Goal: Information Seeking & Learning: Learn about a topic

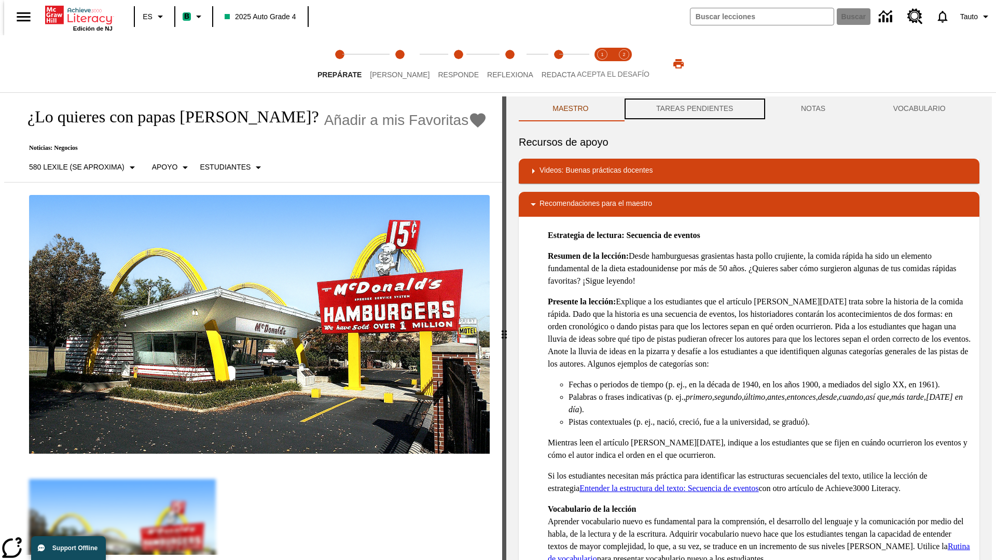
click at [694, 109] on button "TAREAS PENDIENTES" at bounding box center [694, 108] width 145 height 25
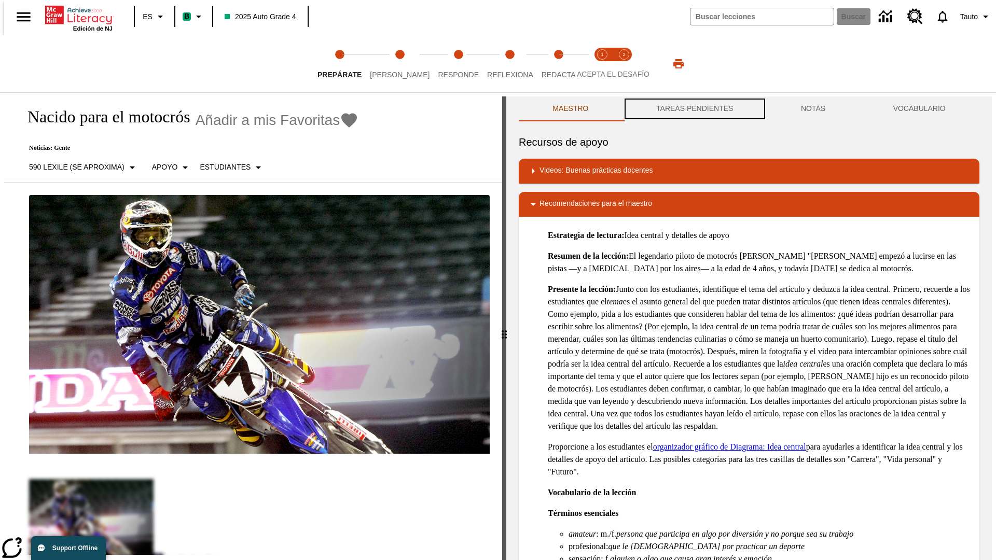
click at [694, 109] on button "TAREAS PENDIENTES" at bounding box center [694, 108] width 145 height 25
